Goal: Information Seeking & Learning: Learn about a topic

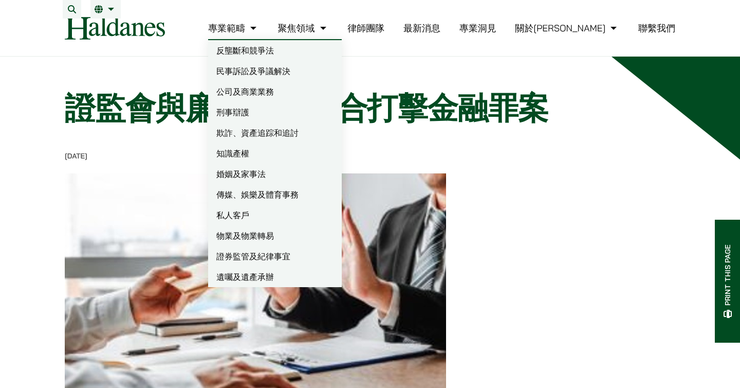
click at [289, 119] on link "刑事辯護" at bounding box center [275, 112] width 134 height 21
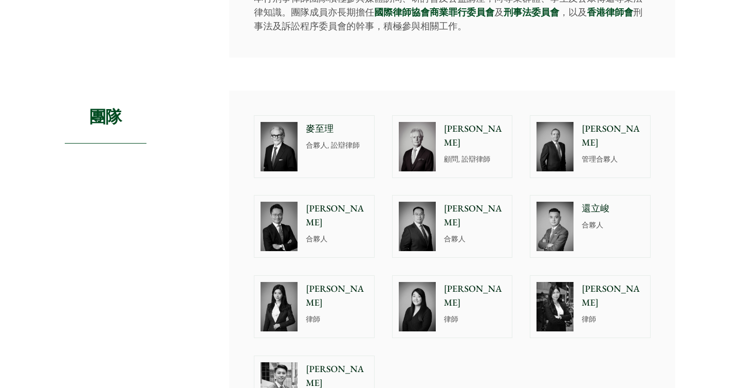
scroll to position [898, 0]
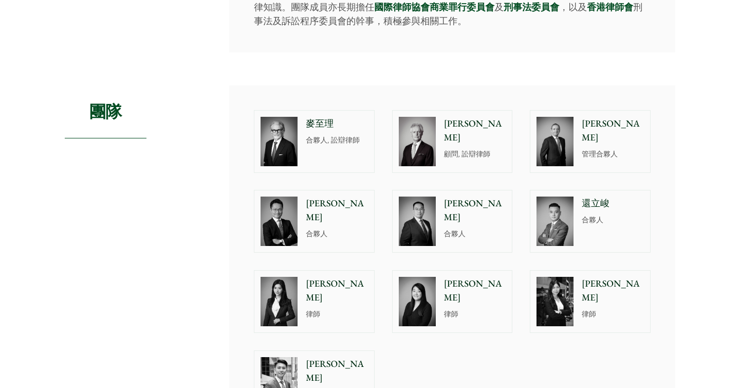
click at [473, 228] on p "合夥人" at bounding box center [475, 233] width 62 height 11
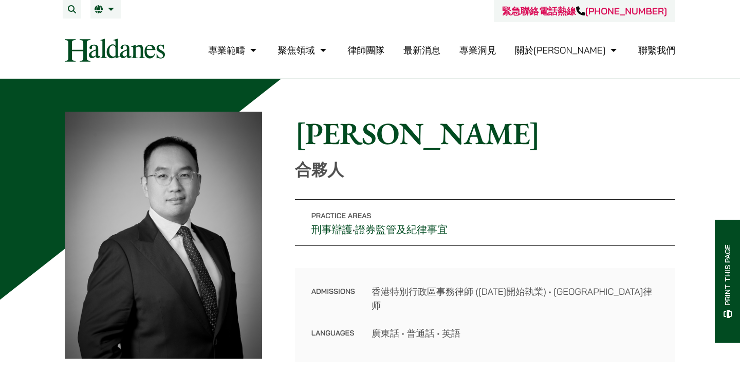
click at [441, 50] on link "最新消息" at bounding box center [422, 50] width 37 height 12
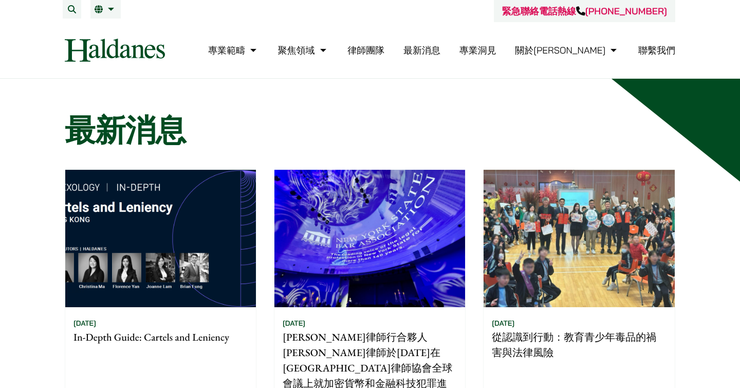
click at [497, 48] on link "專業洞見" at bounding box center [478, 50] width 37 height 12
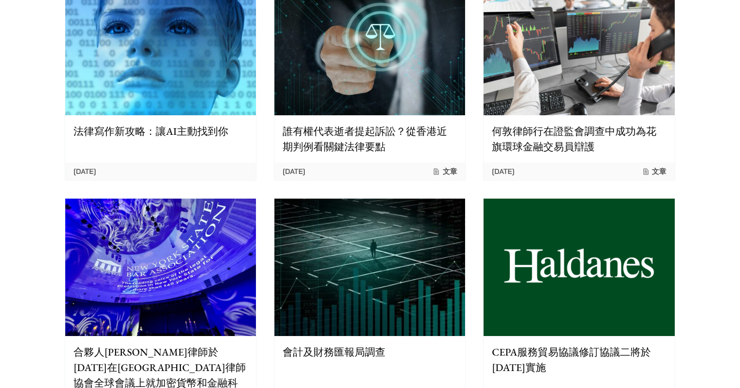
scroll to position [470, 0]
